Goal: Task Accomplishment & Management: Use online tool/utility

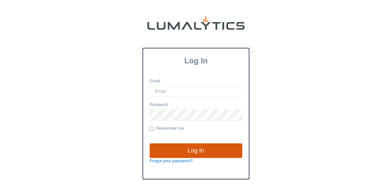
type input "[EMAIL_ADDRESS][DOMAIN_NAME]"
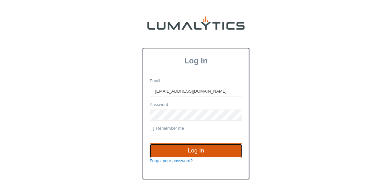
click at [190, 147] on input "Log In" at bounding box center [196, 150] width 93 height 15
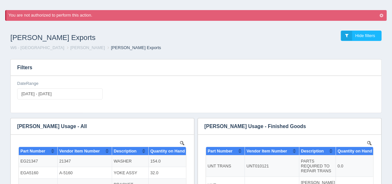
click at [148, 43] on h1 "[PERSON_NAME] Exports" at bounding box center [103, 37] width 186 height 14
click at [143, 42] on h1 "[PERSON_NAME] Exports" at bounding box center [103, 37] width 186 height 14
click at [381, 16] on icon "button" at bounding box center [382, 16] width 4 height 4
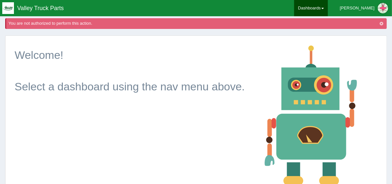
click at [328, 9] on link "Dashboards" at bounding box center [311, 8] width 34 height 16
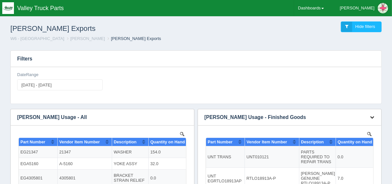
click at [372, 114] on button "button" at bounding box center [372, 117] width 9 height 10
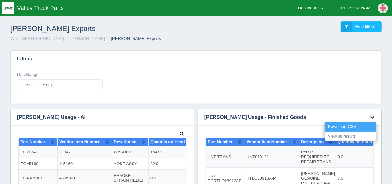
click at [354, 123] on link "Download CSV" at bounding box center [351, 126] width 52 height 9
